Goal: Transaction & Acquisition: Purchase product/service

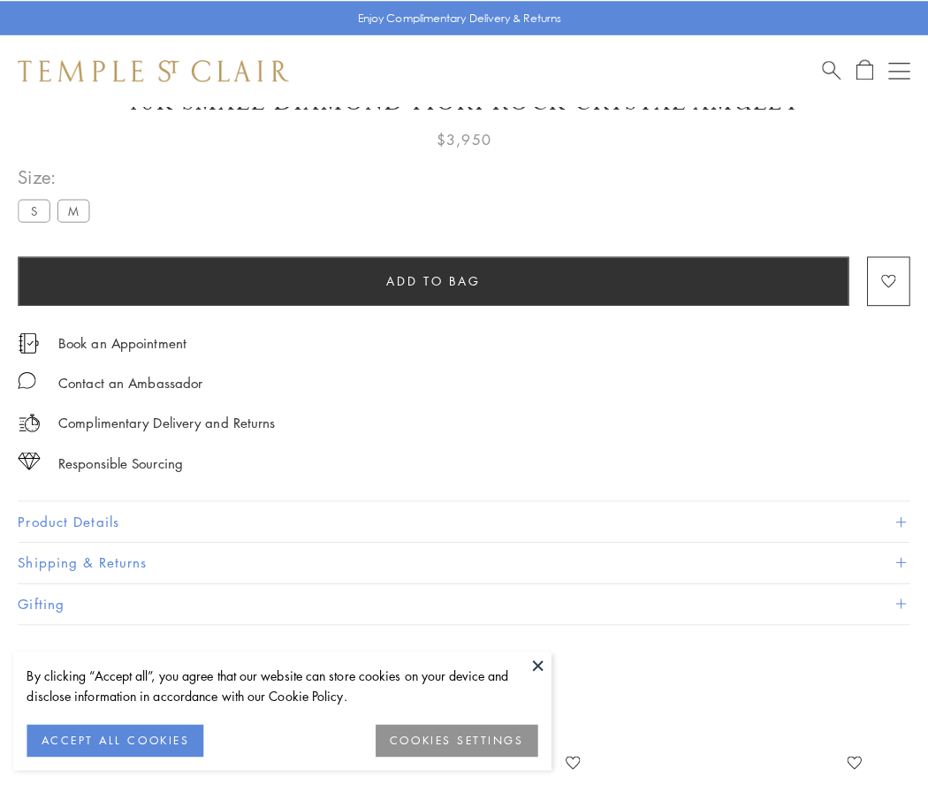
scroll to position [104, 0]
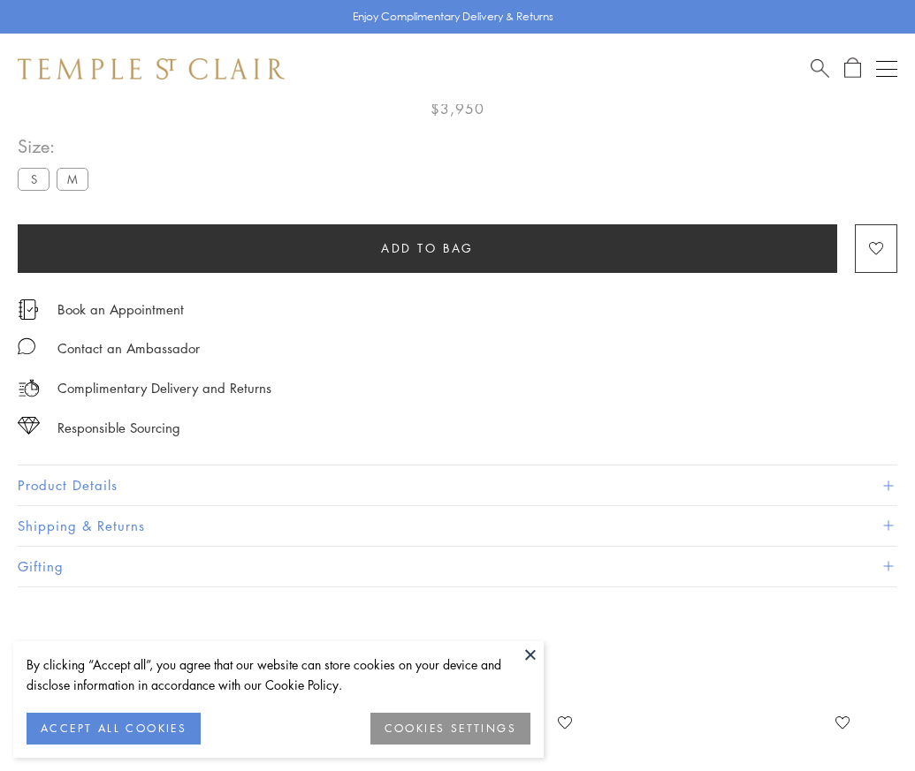
click at [427, 247] on span "Add to bag" at bounding box center [427, 248] width 93 height 19
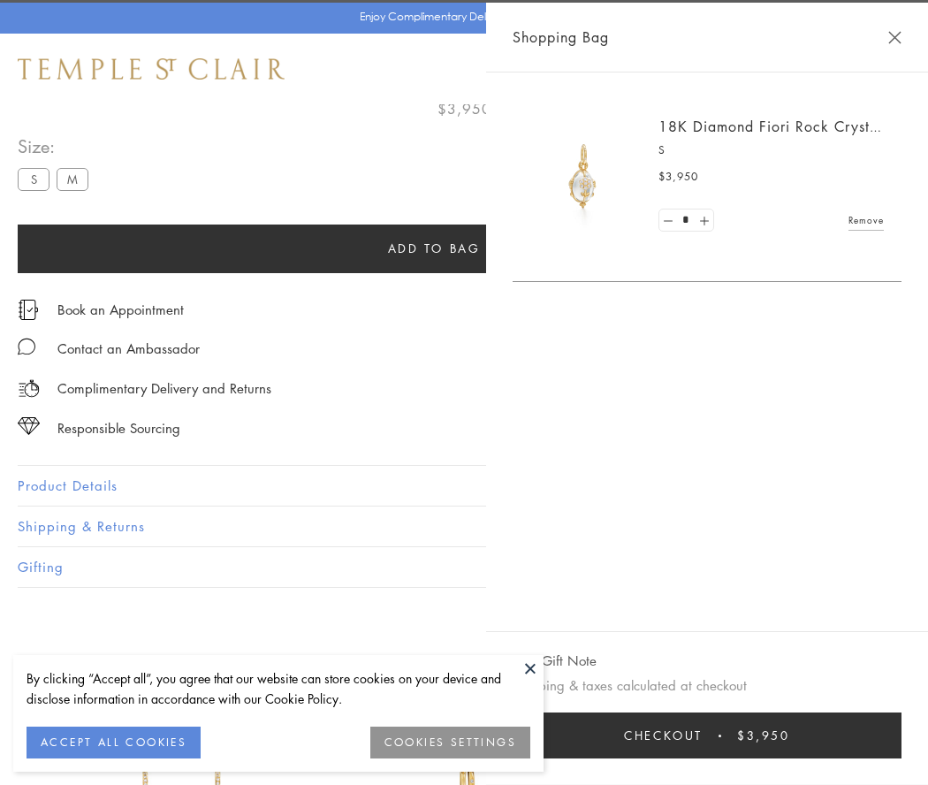
click at [901, 735] on button "Checkout $3,950" at bounding box center [706, 735] width 389 height 46
